Goal: Task Accomplishment & Management: Manage account settings

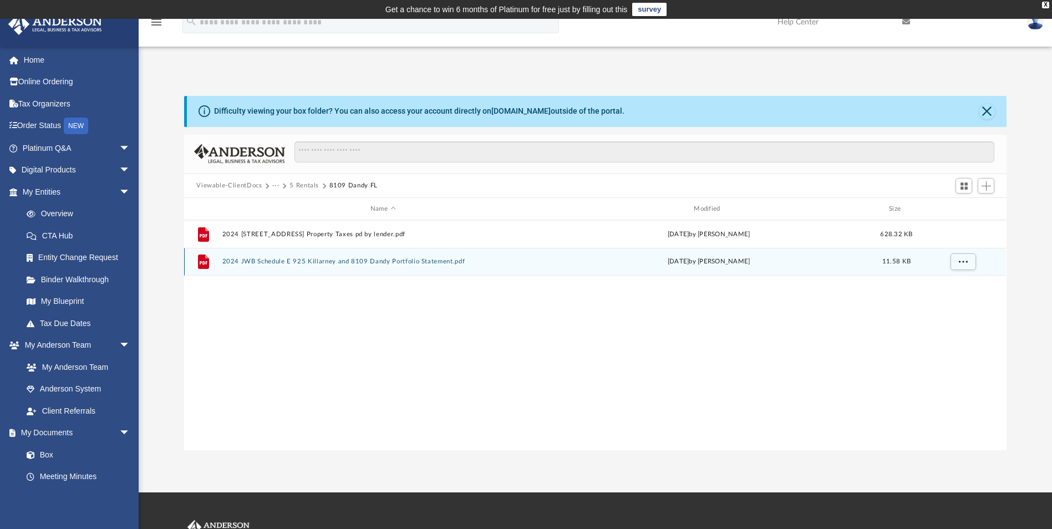
scroll to position [244, 814]
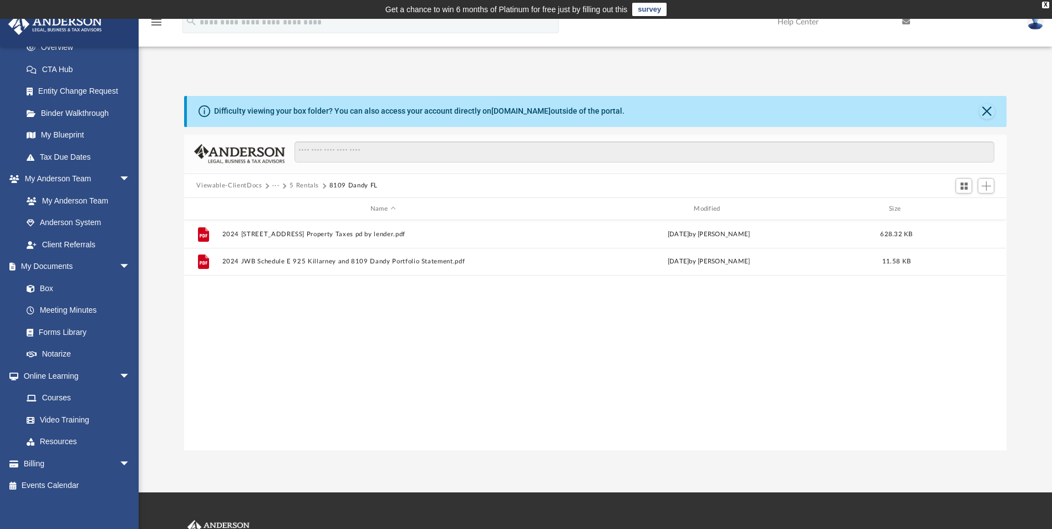
click at [300, 183] on button "5 Rentals" at bounding box center [304, 186] width 29 height 10
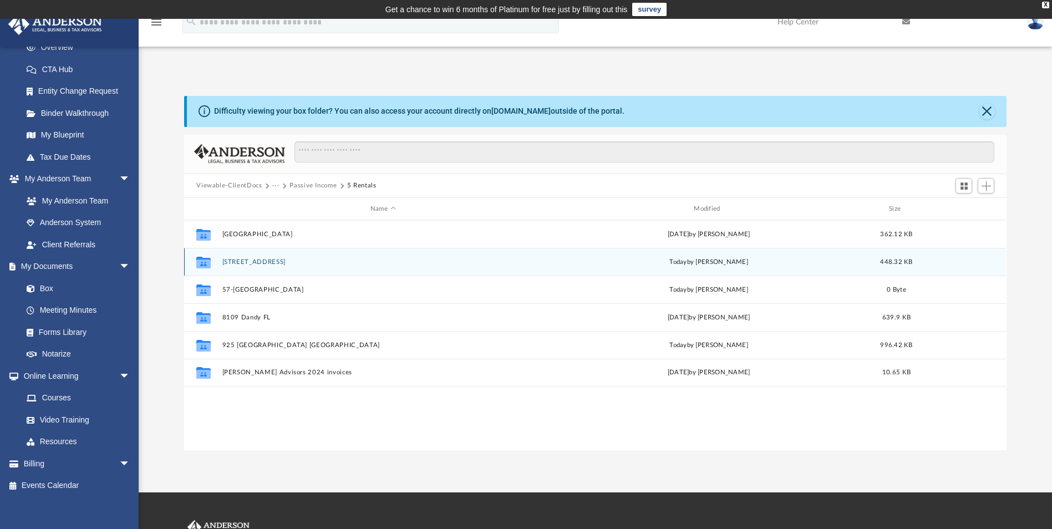
click at [259, 260] on button "[STREET_ADDRESS]" at bounding box center [382, 261] width 321 height 7
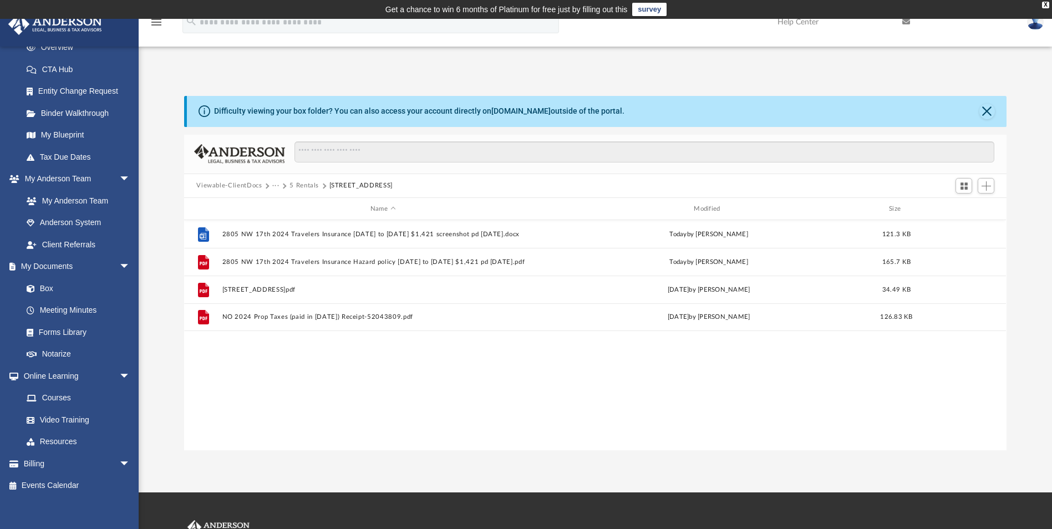
click at [305, 186] on button "5 Rentals" at bounding box center [304, 186] width 29 height 10
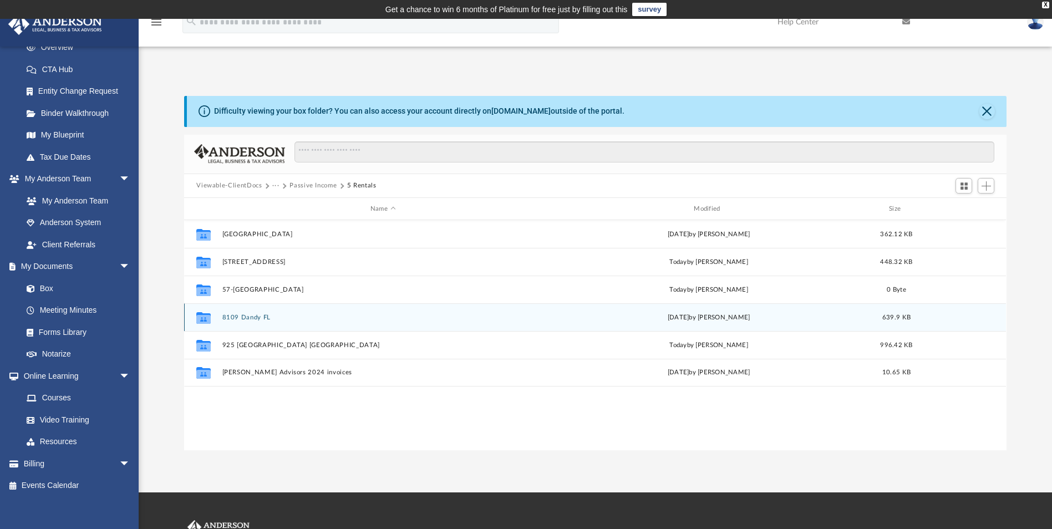
click at [245, 318] on button "8109 Dandy FL" at bounding box center [382, 317] width 321 height 7
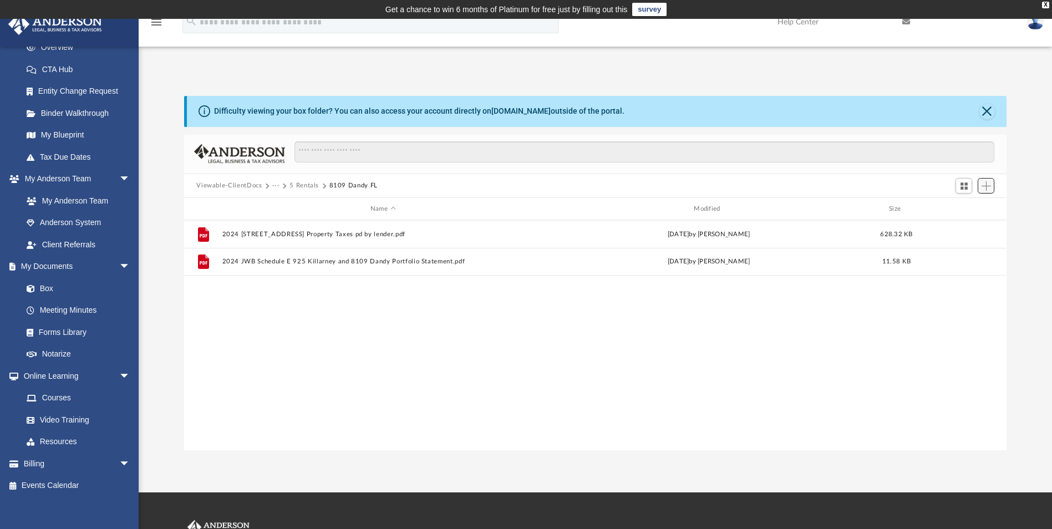
click at [986, 188] on span "Add" at bounding box center [986, 185] width 9 height 9
click at [966, 207] on li "Upload" at bounding box center [971, 208] width 36 height 12
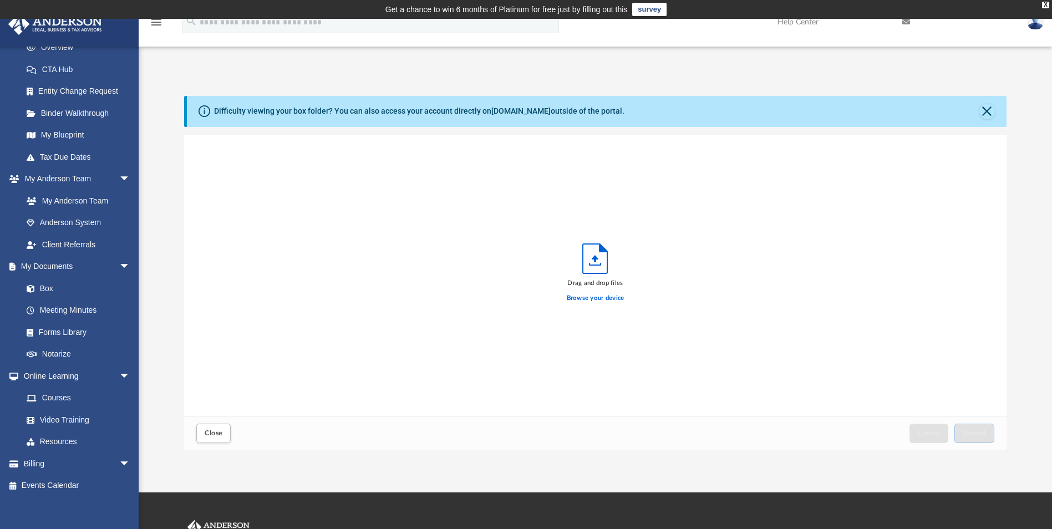
scroll to position [273, 814]
click at [611, 299] on label "Browse your device" at bounding box center [596, 298] width 58 height 10
click at [0, 0] on input "Browse your device" at bounding box center [0, 0] width 0 height 0
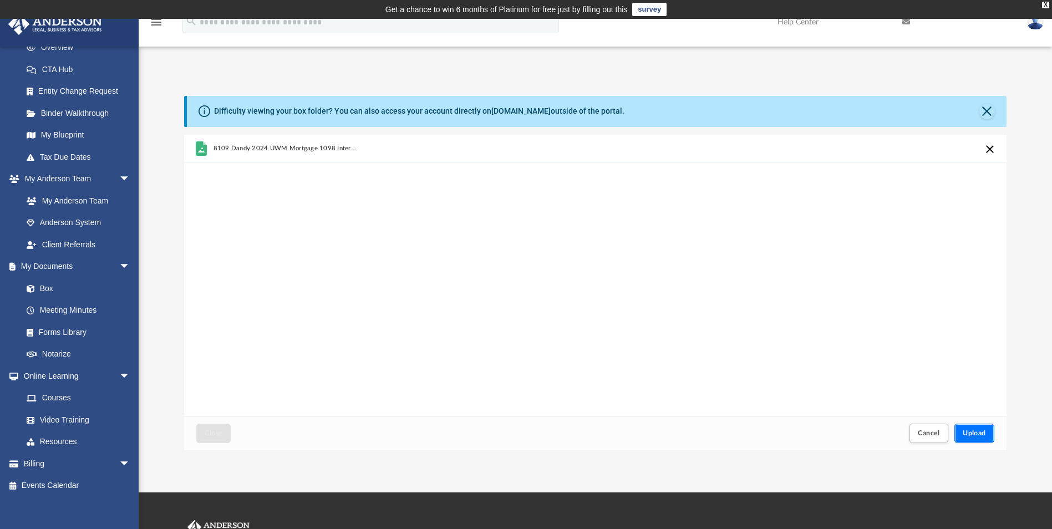
click at [974, 428] on button "Upload" at bounding box center [975, 433] width 40 height 19
click at [985, 108] on button "Close" at bounding box center [988, 112] width 16 height 16
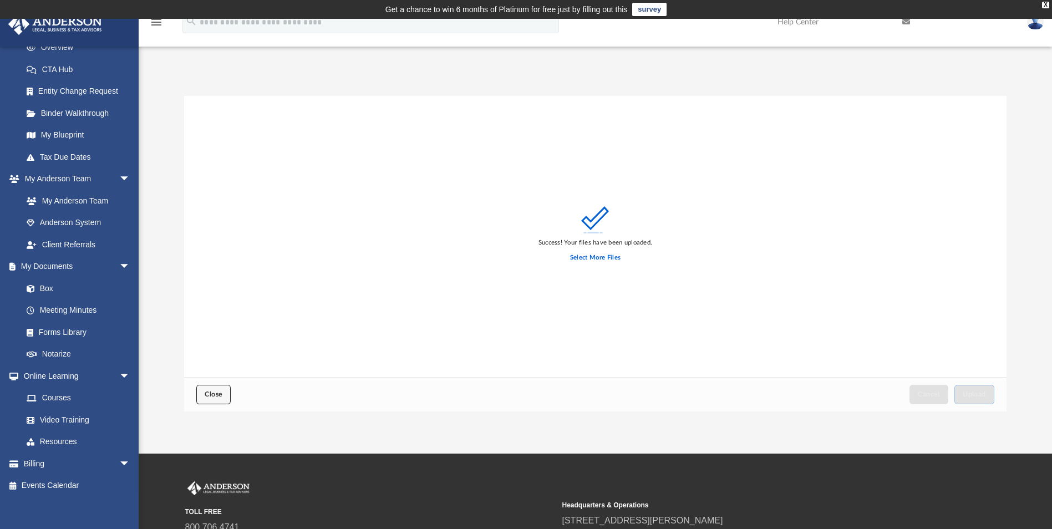
click at [205, 399] on button "Close" at bounding box center [213, 394] width 34 height 19
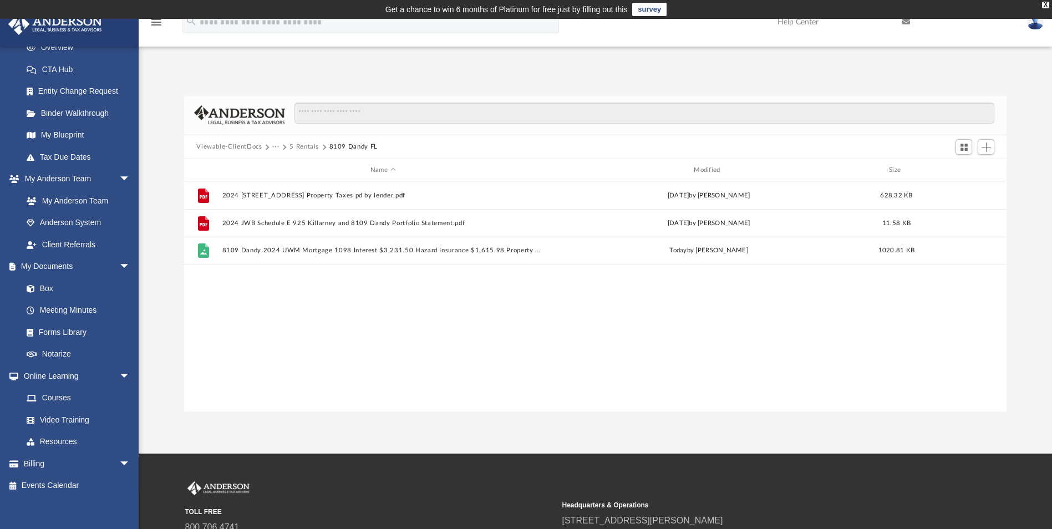
click at [305, 146] on button "5 Rentals" at bounding box center [304, 147] width 29 height 10
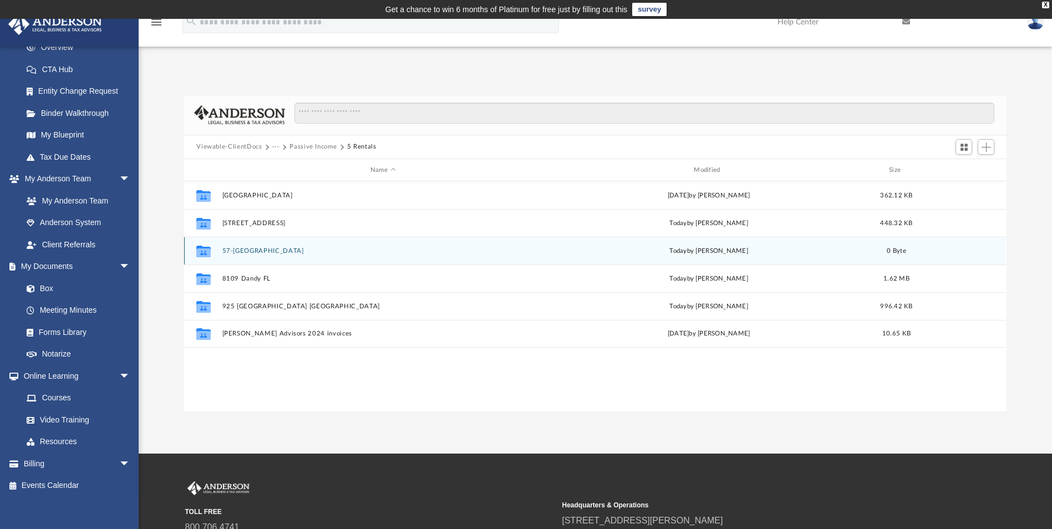
click at [287, 251] on button "57-[GEOGRAPHIC_DATA]" at bounding box center [382, 250] width 321 height 7
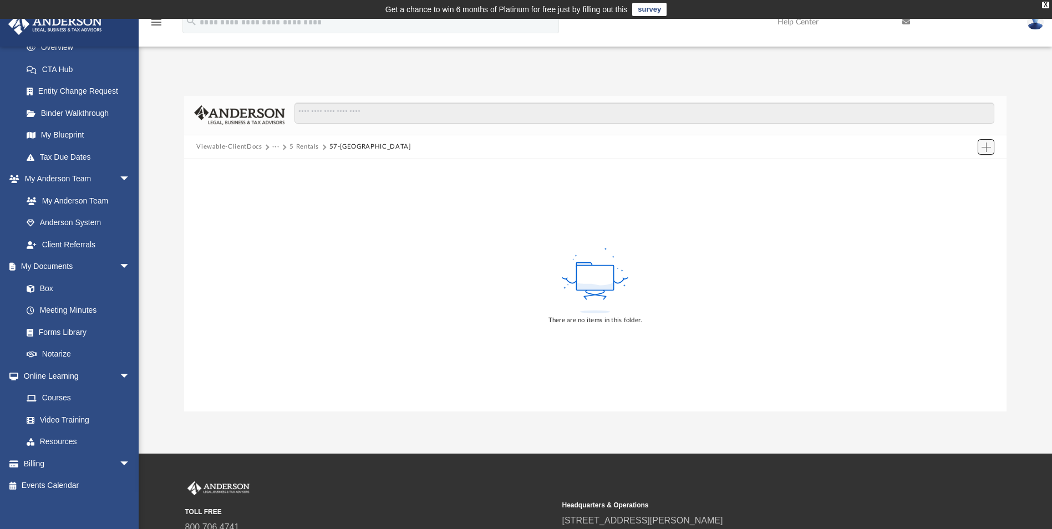
click at [990, 148] on span "Add" at bounding box center [986, 147] width 9 height 9
click at [975, 168] on li "Upload" at bounding box center [971, 170] width 36 height 12
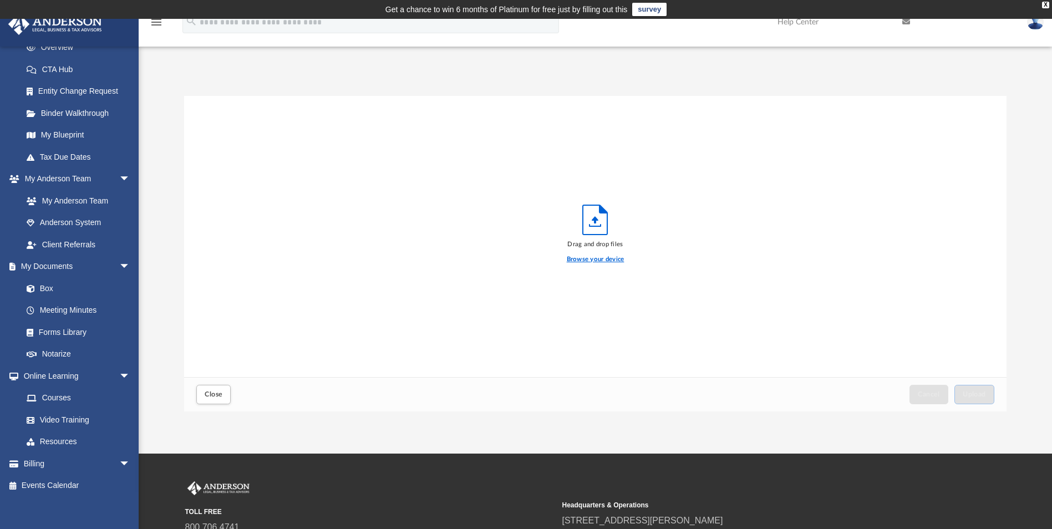
click at [580, 259] on label "Browse your device" at bounding box center [596, 260] width 58 height 10
click at [0, 0] on input "Browse your device" at bounding box center [0, 0] width 0 height 0
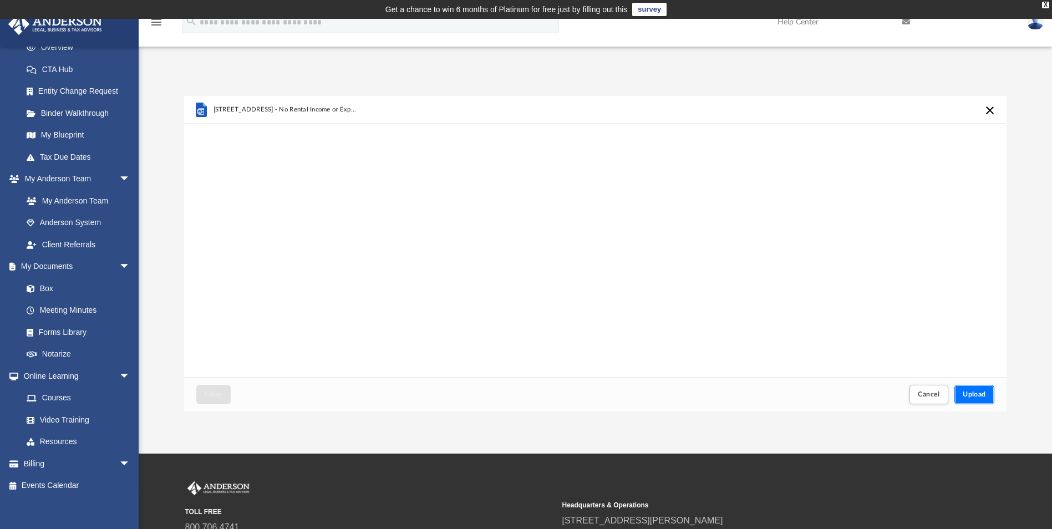
click at [970, 392] on span "Upload" at bounding box center [974, 394] width 23 height 7
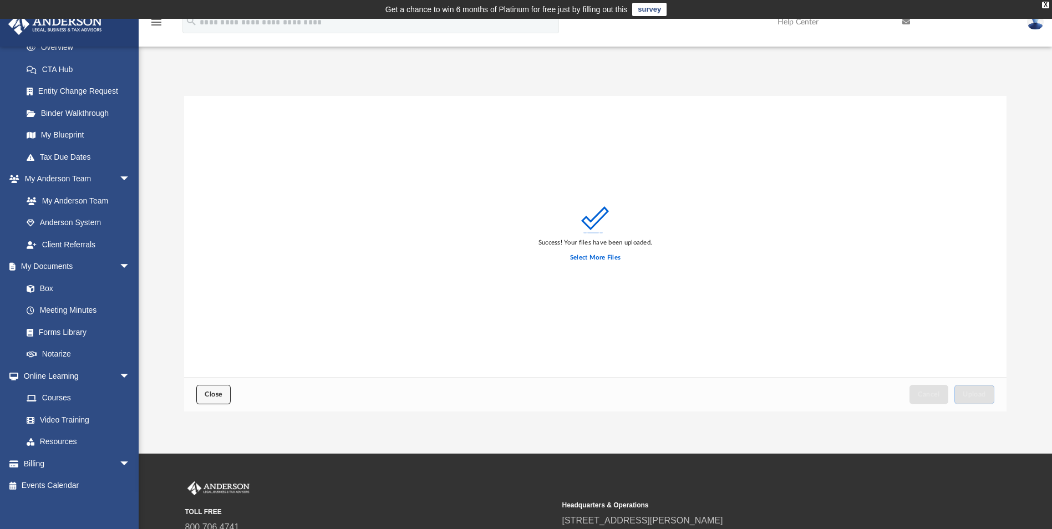
click at [226, 393] on button "Close" at bounding box center [213, 394] width 34 height 19
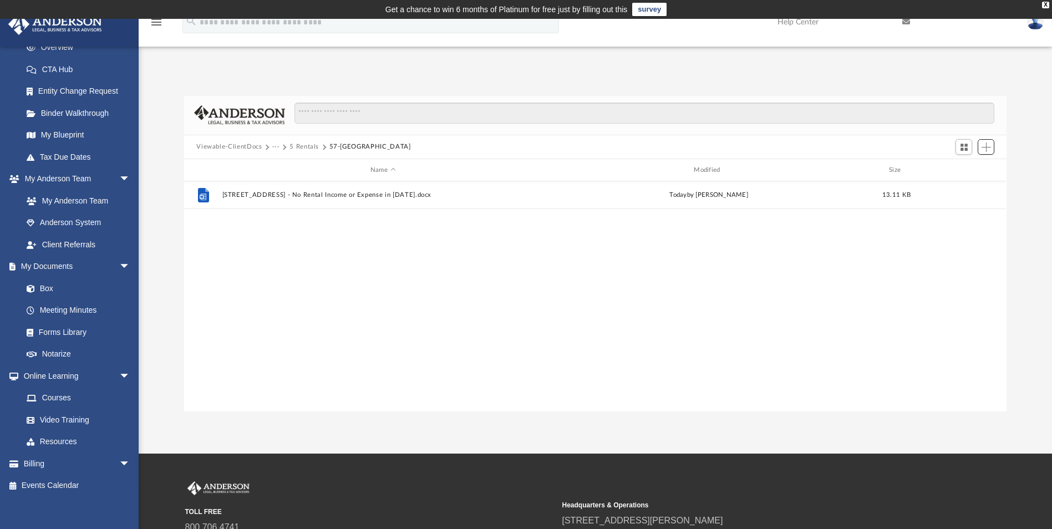
scroll to position [244, 814]
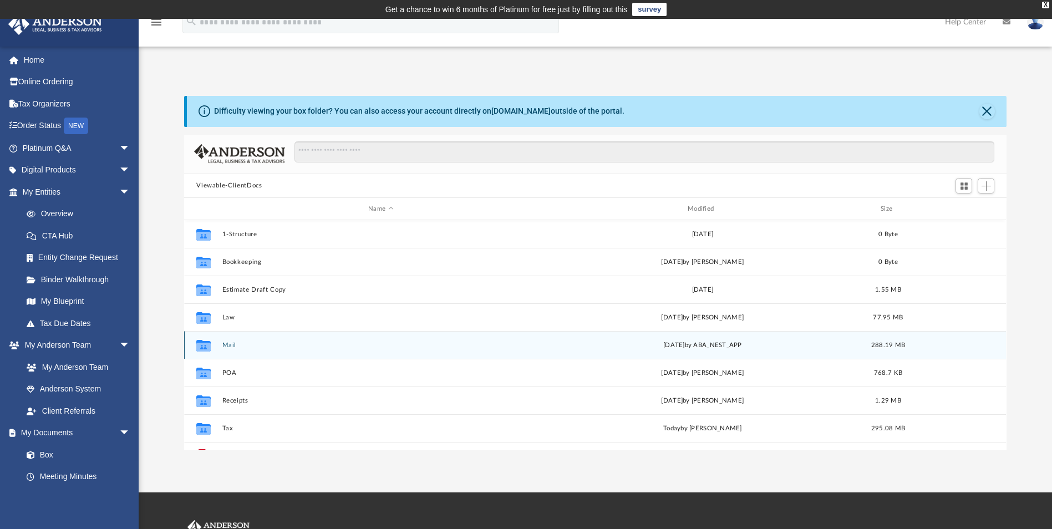
scroll to position [244, 814]
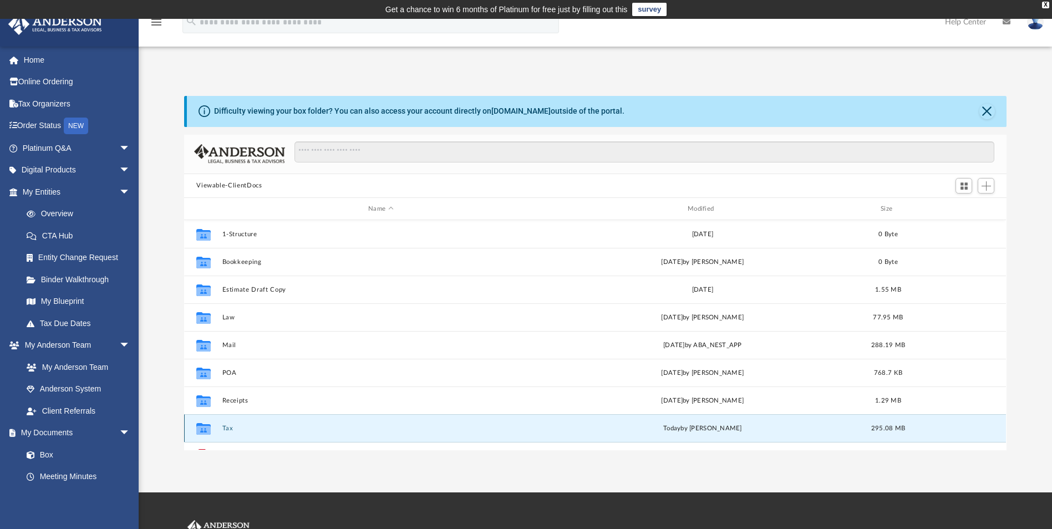
click at [230, 430] on button "Tax" at bounding box center [380, 428] width 317 height 7
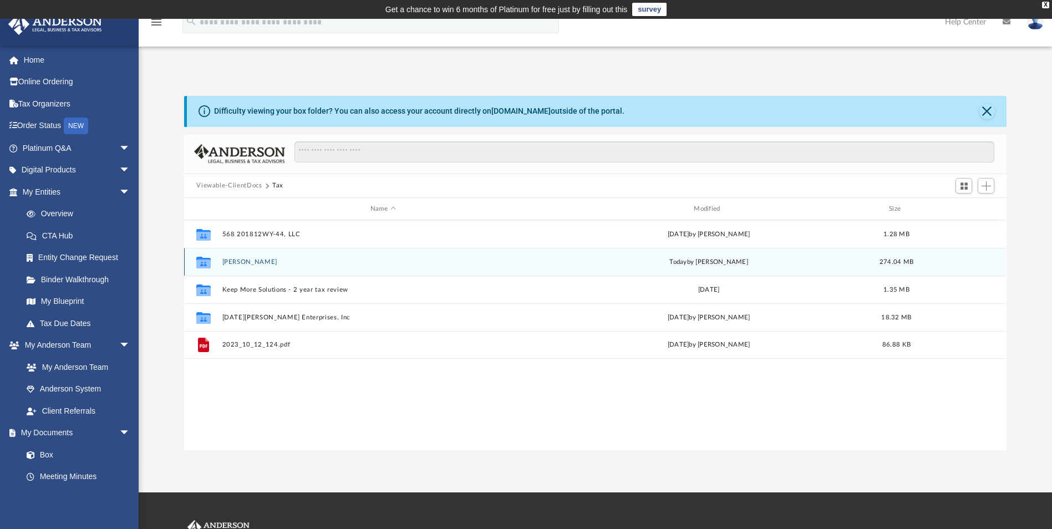
click at [252, 262] on button "[PERSON_NAME]" at bounding box center [382, 261] width 321 height 7
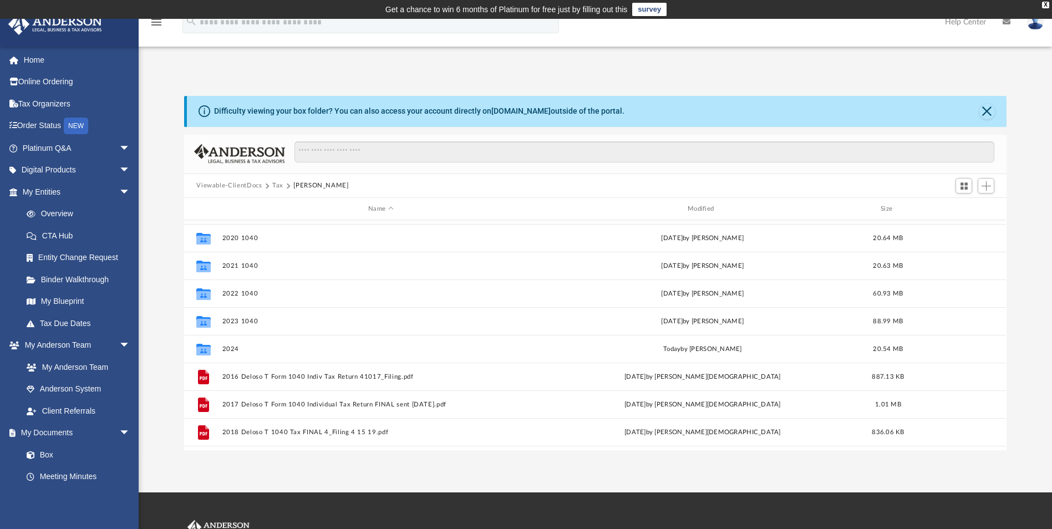
scroll to position [131, 0]
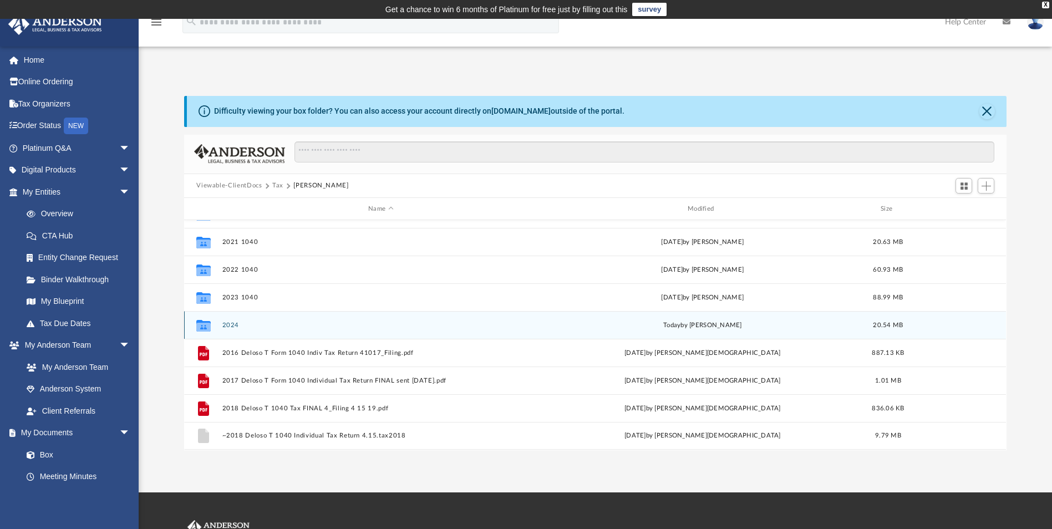
click at [231, 323] on button "2024" at bounding box center [380, 325] width 317 height 7
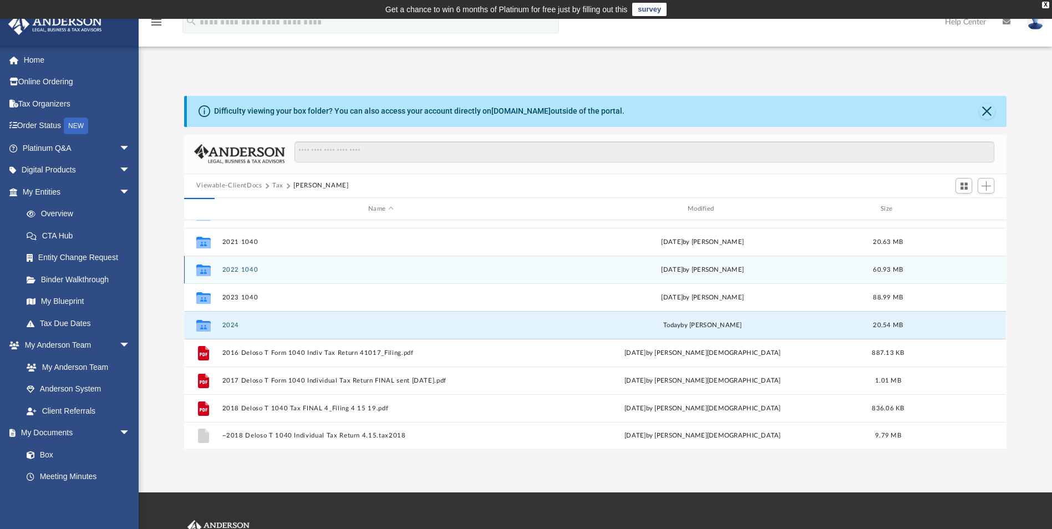
scroll to position [0, 0]
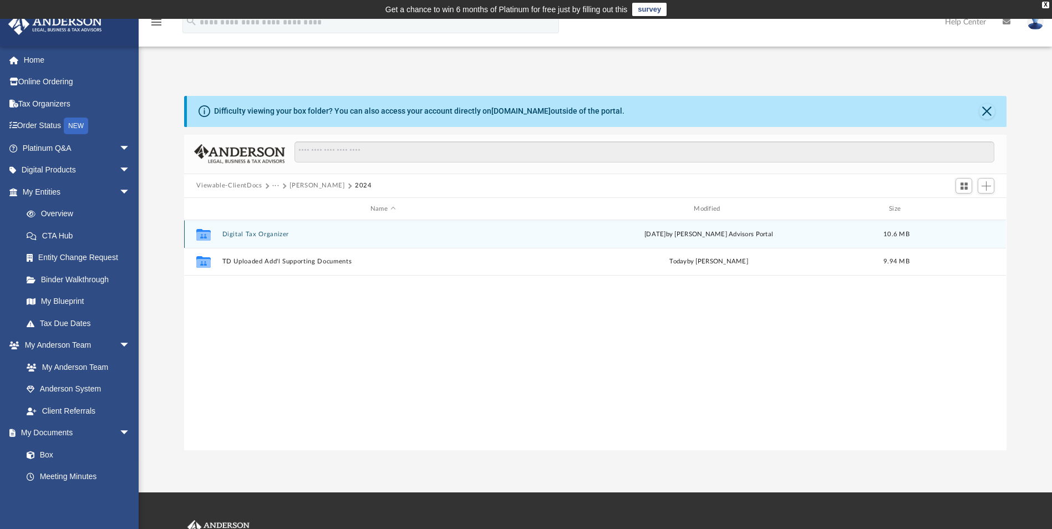
click at [269, 234] on button "Digital Tax Organizer" at bounding box center [382, 234] width 321 height 7
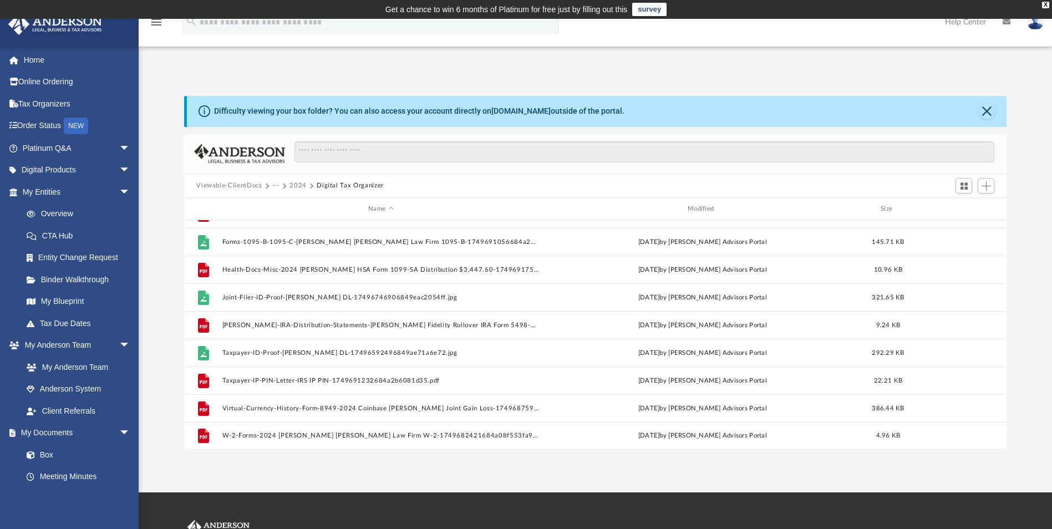
click at [291, 186] on button "2024" at bounding box center [298, 186] width 17 height 10
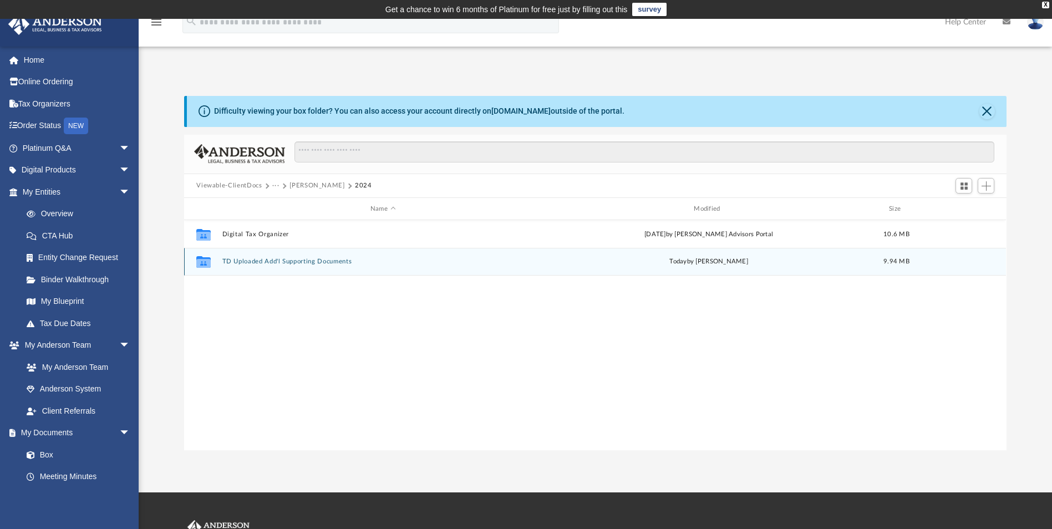
click at [268, 262] on button "TD Uploaded Add'l Supporting Documents" at bounding box center [382, 261] width 321 height 7
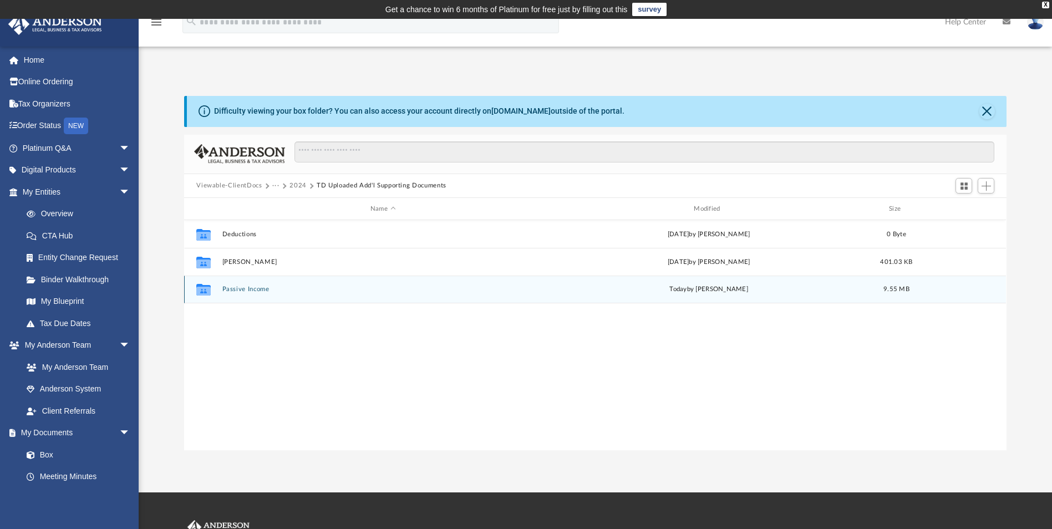
click at [258, 292] on button "Passive Income" at bounding box center [382, 289] width 321 height 7
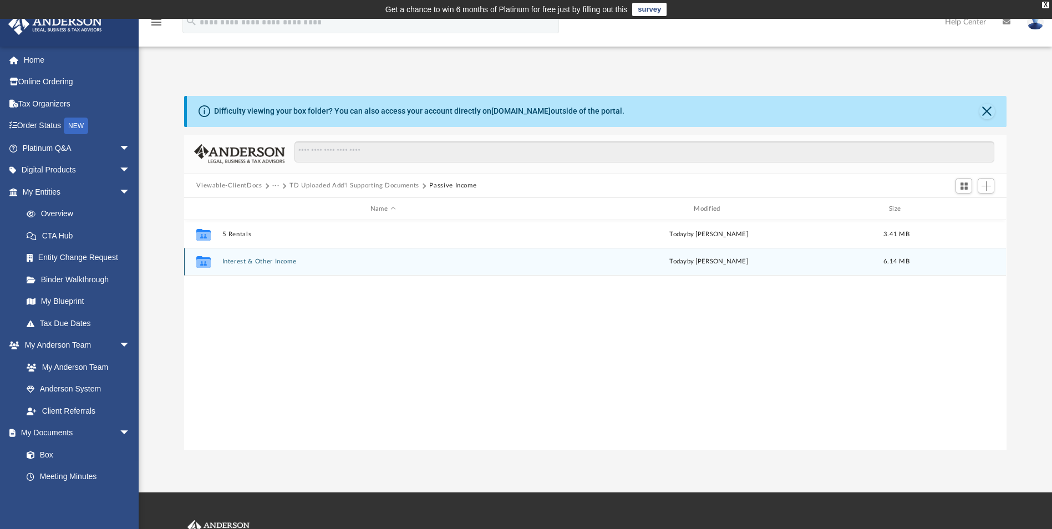
click at [262, 262] on button "Interest & Other Income" at bounding box center [382, 261] width 321 height 7
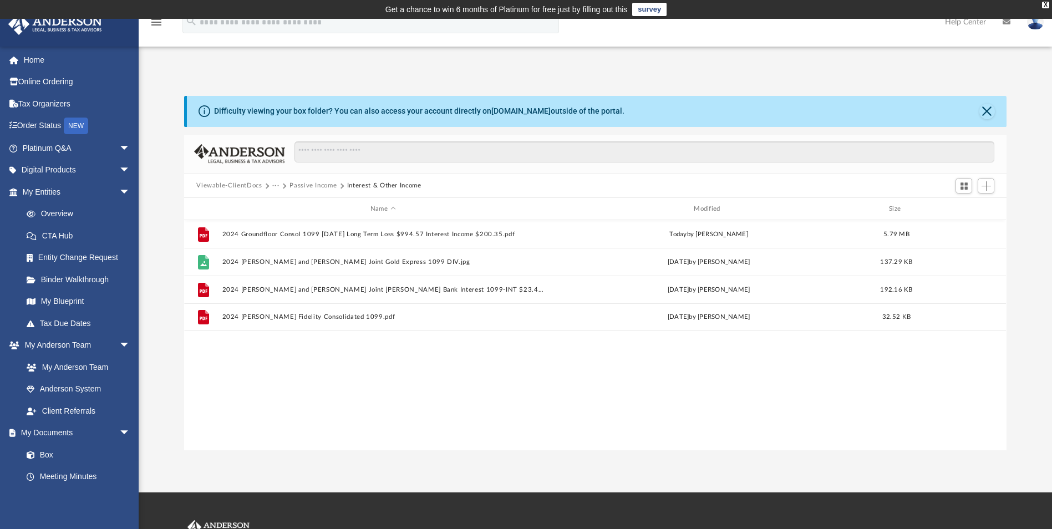
click at [293, 185] on button "Passive Income" at bounding box center [313, 186] width 47 height 10
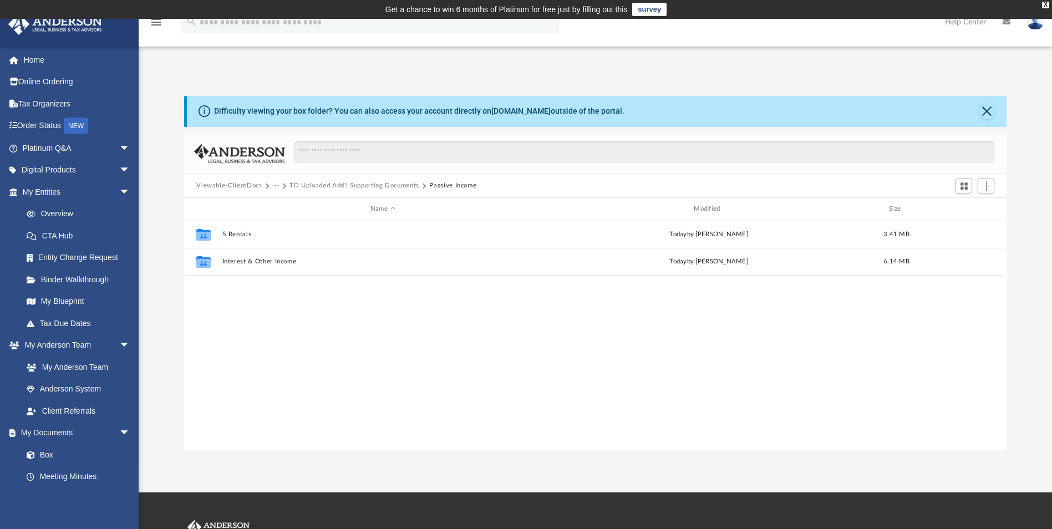
click at [295, 187] on button "TD Uploaded Add'l Supporting Documents" at bounding box center [355, 186] width 130 height 10
click at [985, 185] on span "Add" at bounding box center [986, 185] width 9 height 9
click at [969, 206] on li "Upload" at bounding box center [971, 208] width 36 height 12
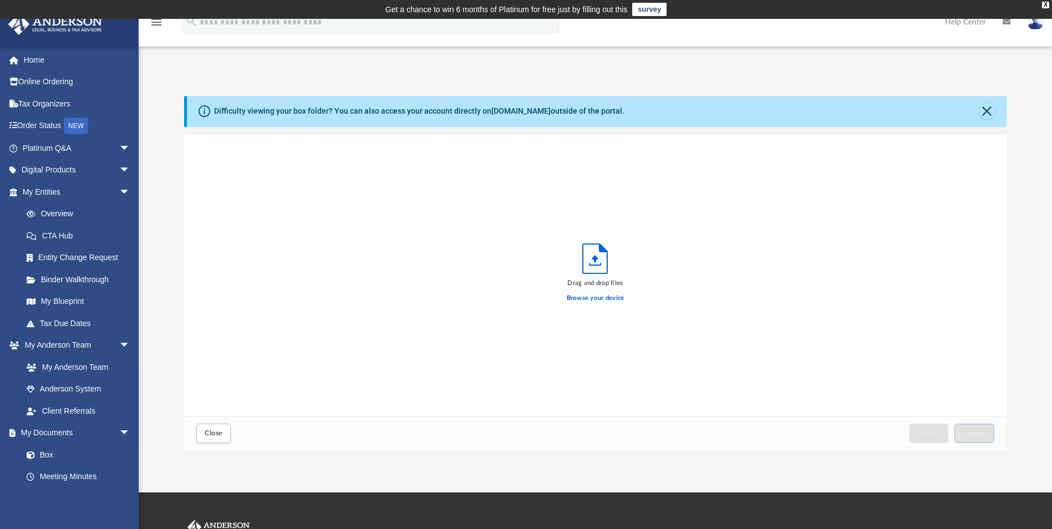
scroll to position [273, 814]
click at [990, 114] on button "Close" at bounding box center [988, 112] width 16 height 16
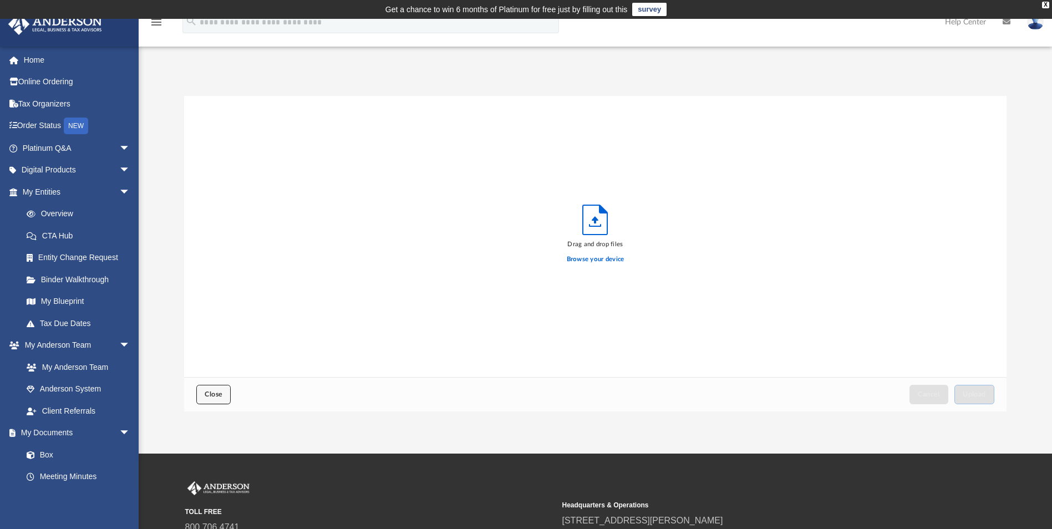
click at [216, 399] on button "Close" at bounding box center [213, 394] width 34 height 19
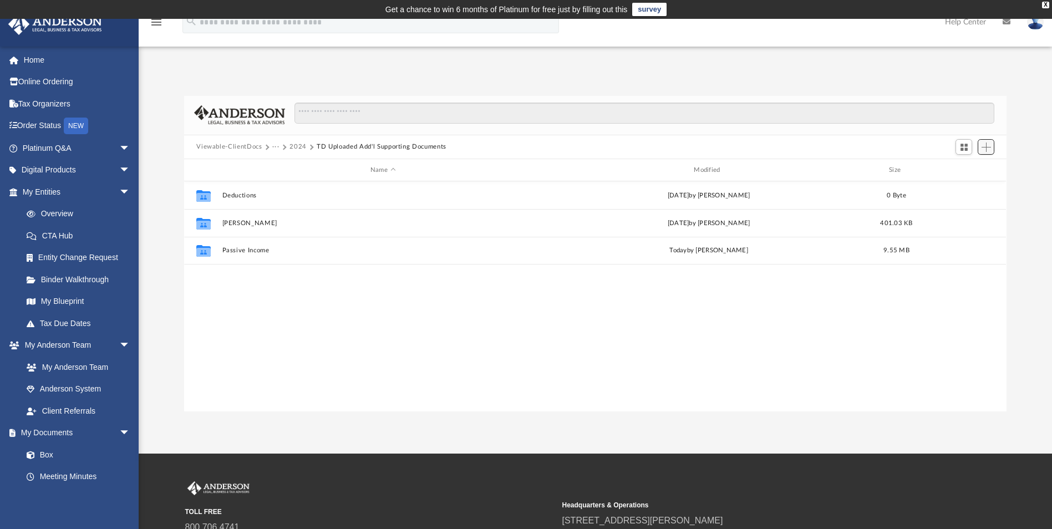
click at [984, 147] on span "Add" at bounding box center [986, 147] width 9 height 9
click at [979, 186] on li "New Folder" at bounding box center [971, 187] width 36 height 12
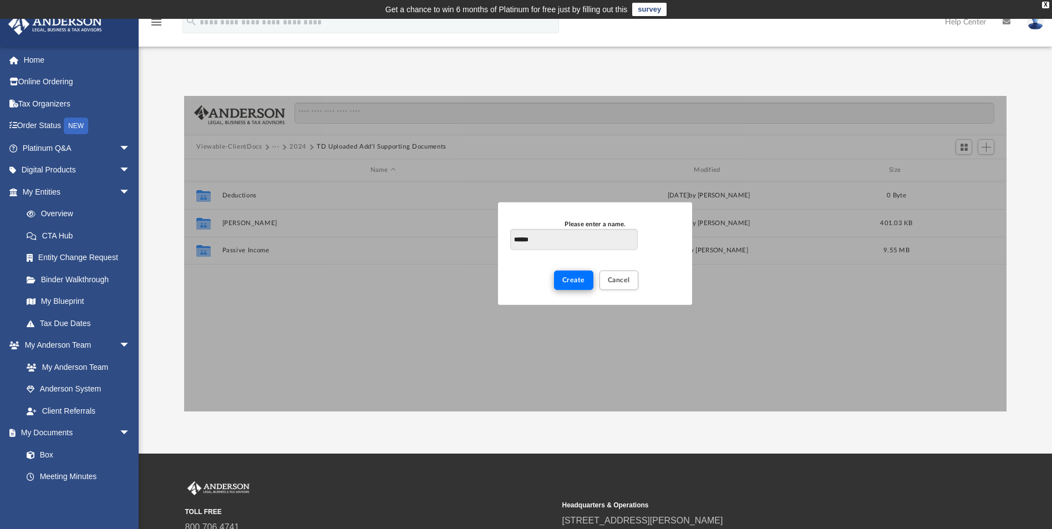
type input "******"
click at [566, 279] on span "Create" at bounding box center [573, 280] width 23 height 7
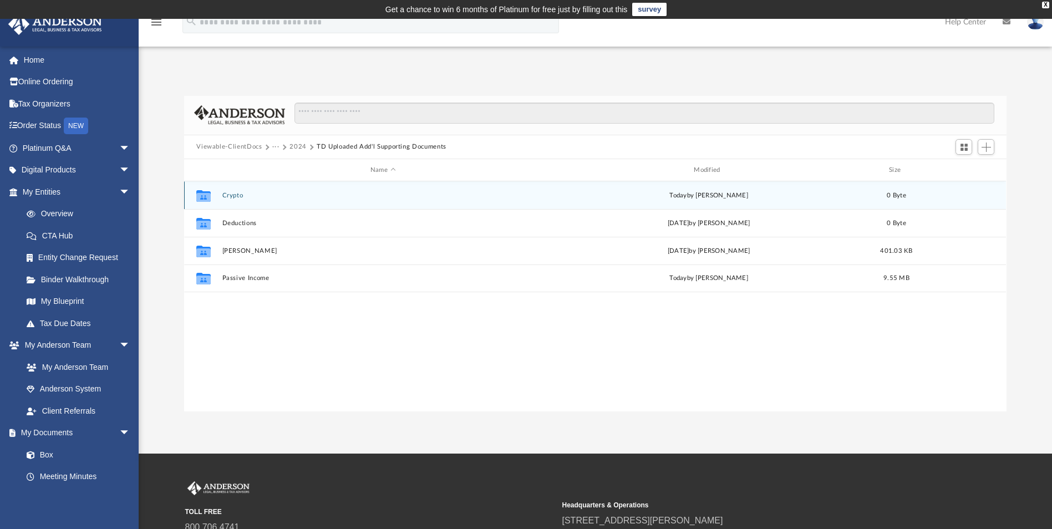
click at [232, 200] on div "Collaborated Folder Crypto today by Tim Deloso 0 Byte" at bounding box center [595, 195] width 822 height 28
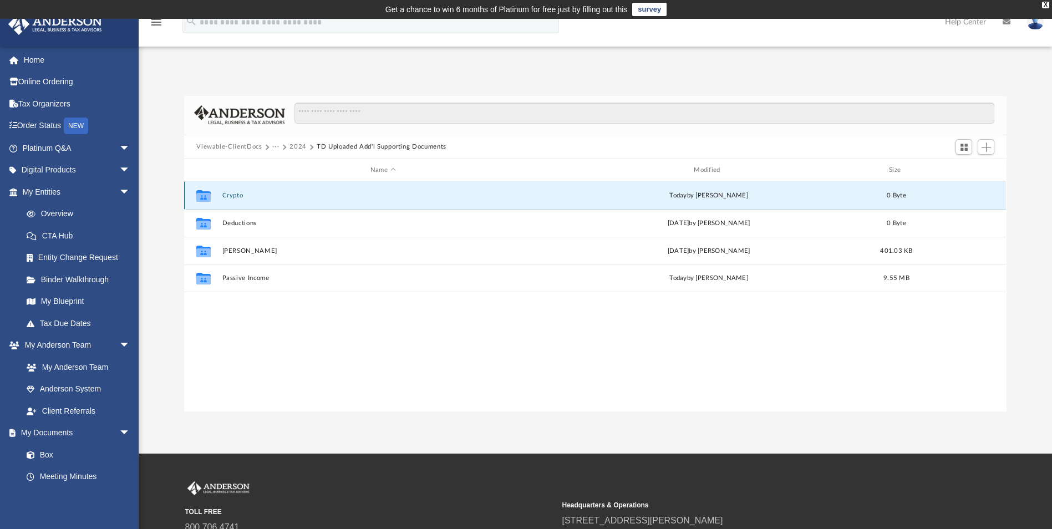
click at [232, 197] on button "Crypto" at bounding box center [382, 195] width 321 height 7
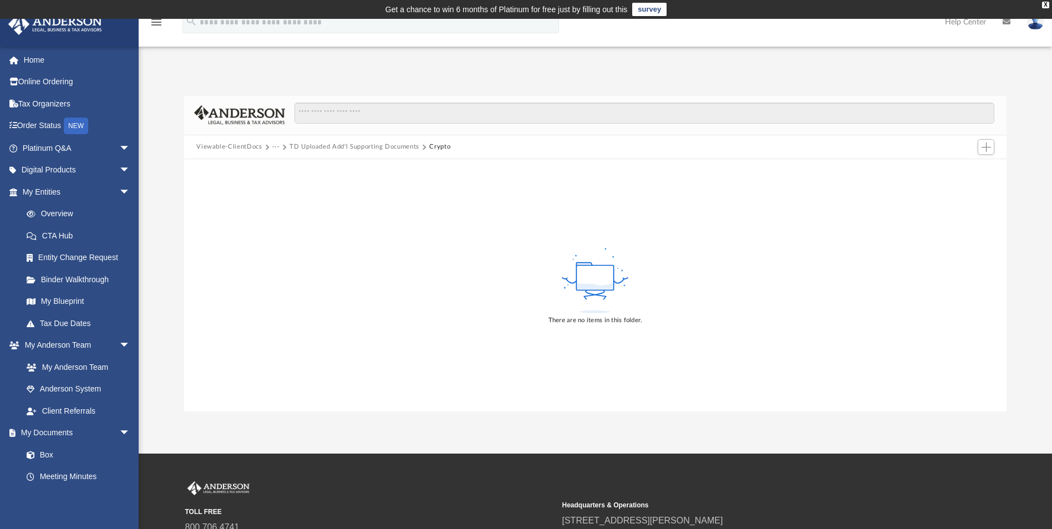
click at [331, 150] on button "TD Uploaded Add'l Supporting Documents" at bounding box center [355, 147] width 130 height 10
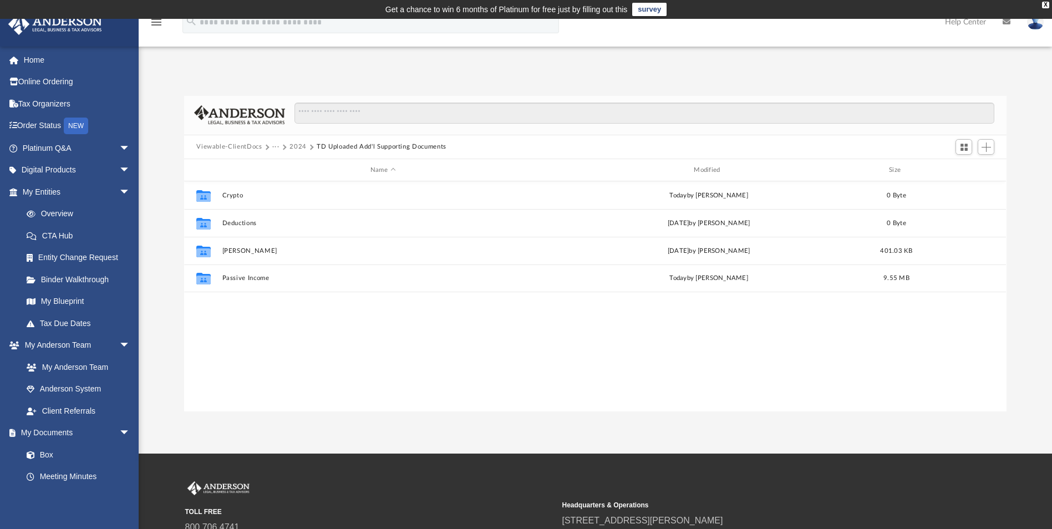
scroll to position [244, 814]
click at [298, 147] on button "2024" at bounding box center [298, 147] width 17 height 10
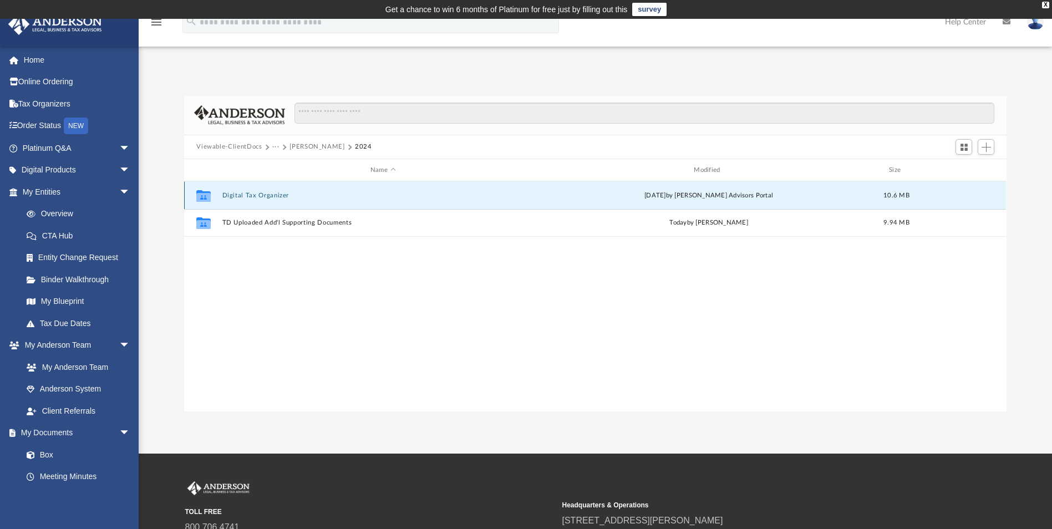
click at [273, 195] on button "Digital Tax Organizer" at bounding box center [382, 195] width 321 height 7
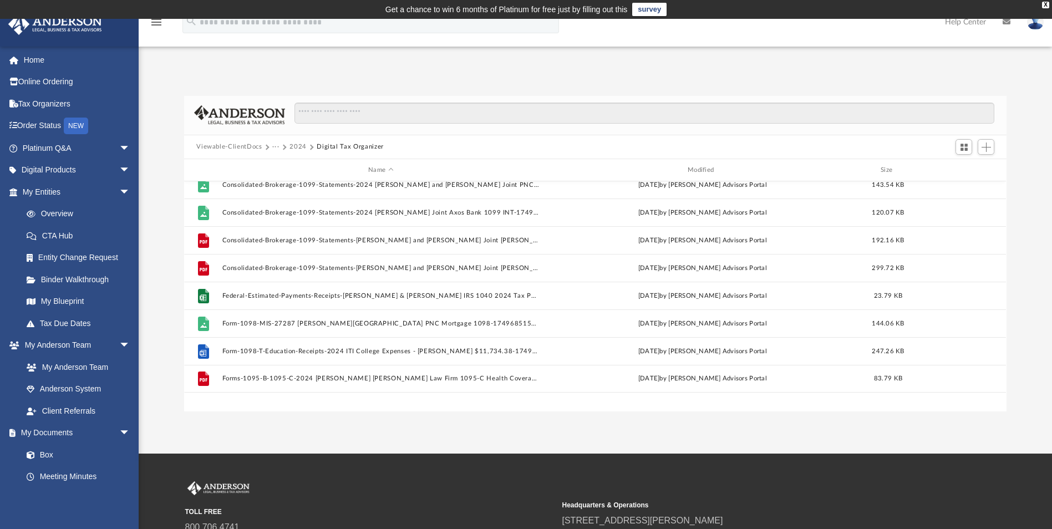
scroll to position [0, 0]
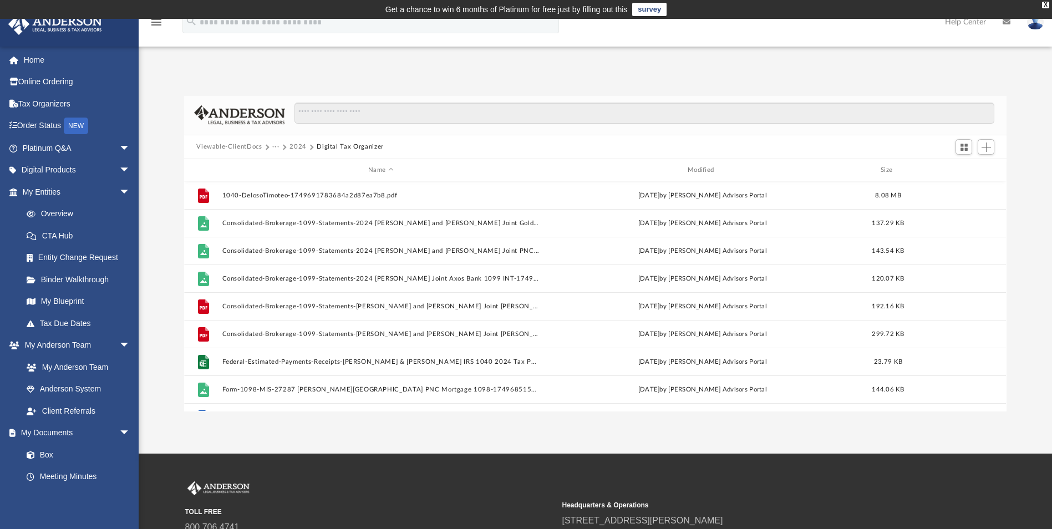
click at [296, 145] on button "2024" at bounding box center [298, 147] width 17 height 10
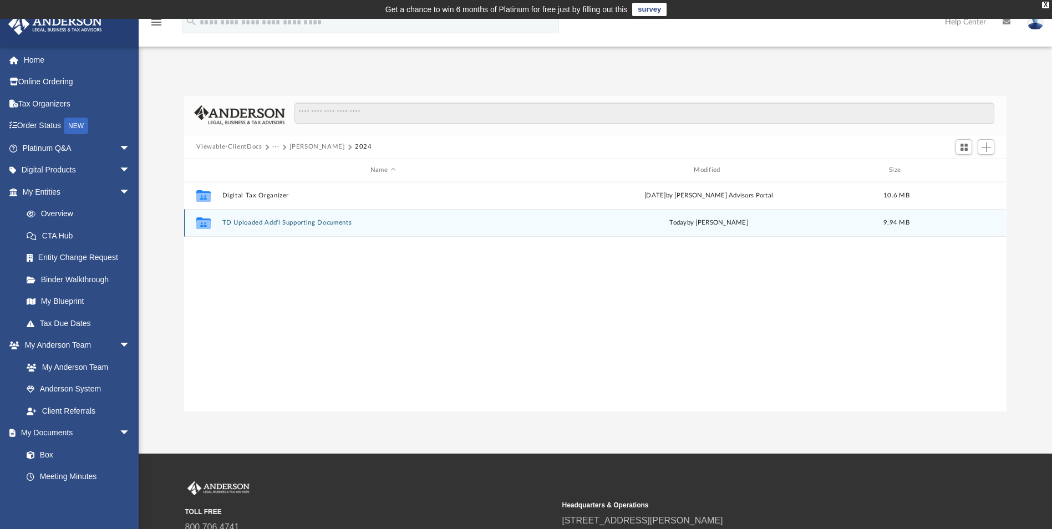
click at [288, 217] on div "Collaborated Folder TD Uploaded Add'l Supporting Documents today by Tim Deloso …" at bounding box center [595, 223] width 822 height 28
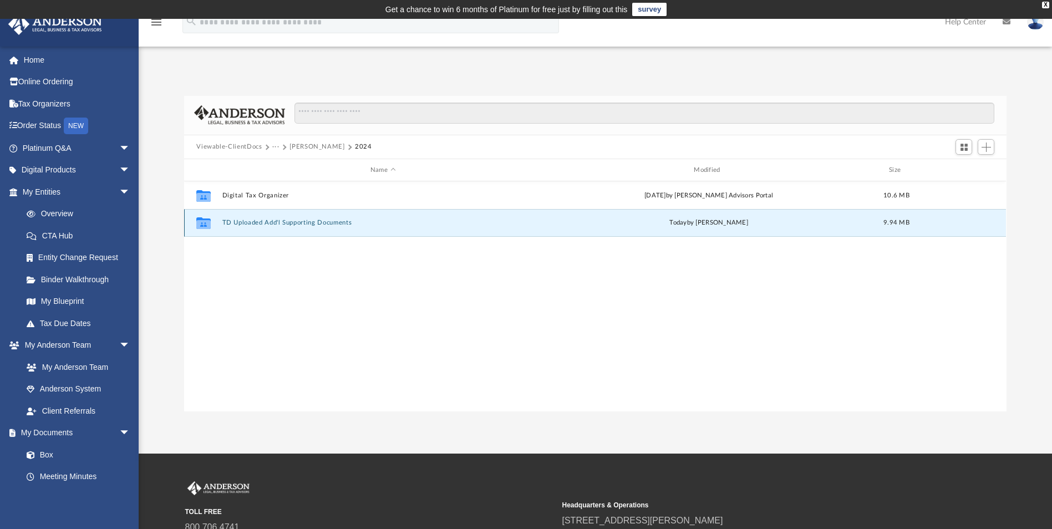
click at [290, 220] on button "TD Uploaded Add'l Supporting Documents" at bounding box center [382, 223] width 321 height 7
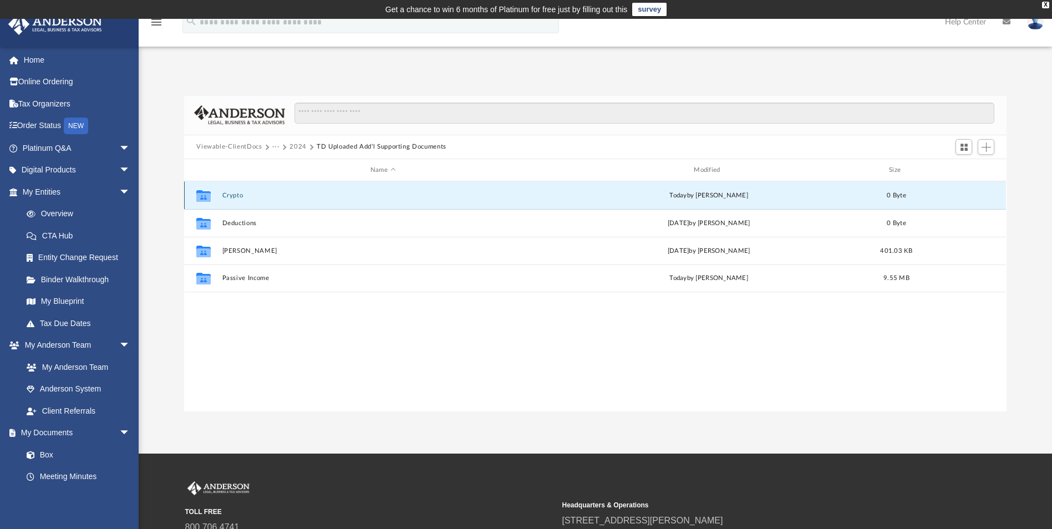
click at [236, 198] on button "Crypto" at bounding box center [382, 195] width 321 height 7
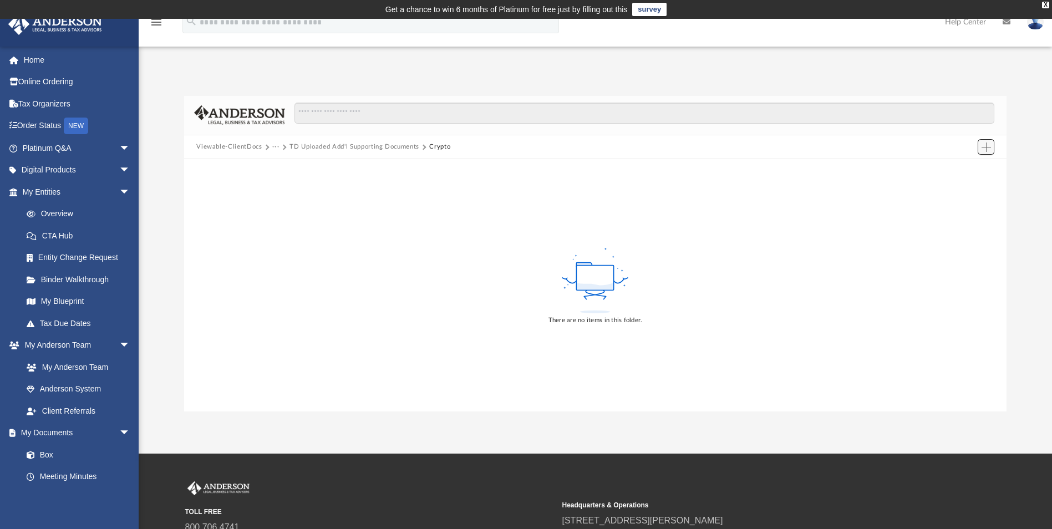
click at [985, 149] on span "Add" at bounding box center [986, 147] width 9 height 9
click at [964, 168] on li "Upload" at bounding box center [971, 170] width 36 height 12
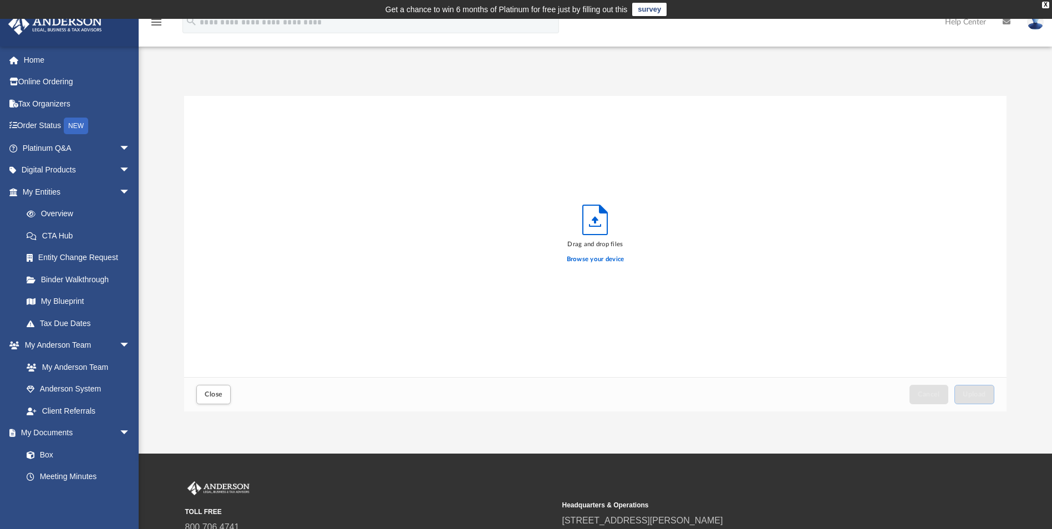
scroll to position [273, 814]
click at [593, 257] on label "Browse your device" at bounding box center [596, 260] width 58 height 10
click at [0, 0] on input "Browse your device" at bounding box center [0, 0] width 0 height 0
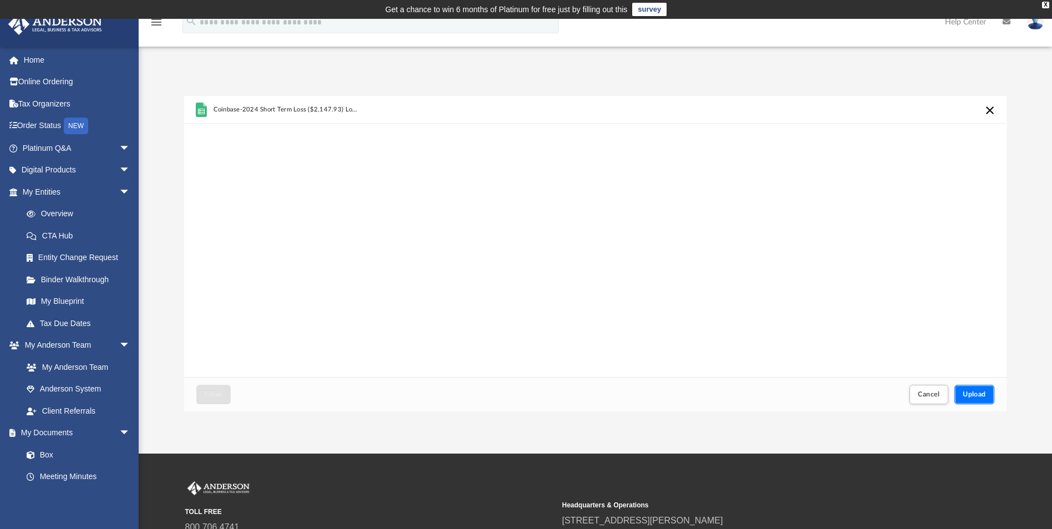
click at [982, 398] on button "Upload" at bounding box center [975, 394] width 40 height 19
